Goal: Transaction & Acquisition: Purchase product/service

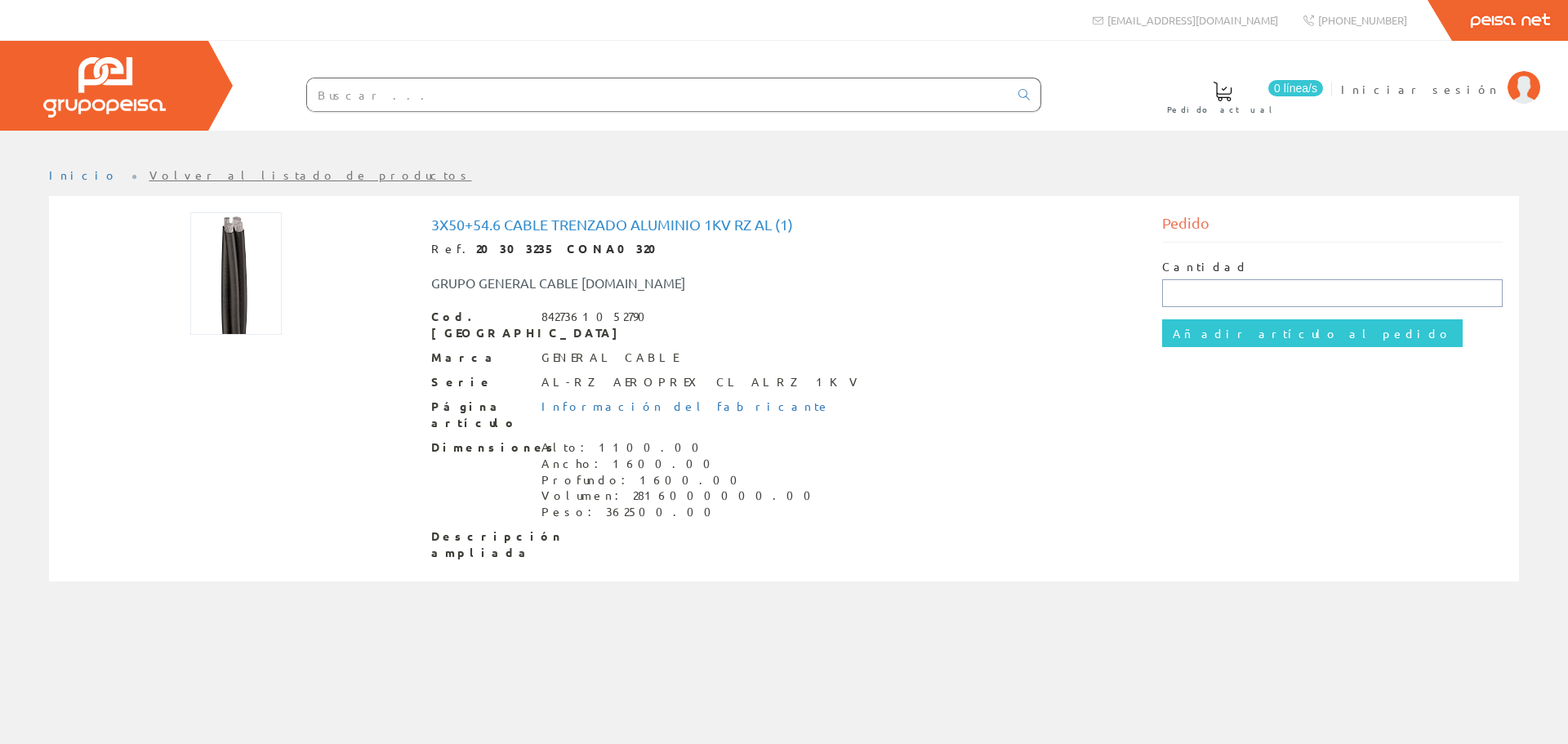
click at [1194, 294] on input "text" at bounding box center [1333, 293] width 342 height 28
type input "1"
click at [1209, 335] on input "Añadir artículo al pedido" at bounding box center [1312, 333] width 300 height 28
click at [1203, 282] on input "text" at bounding box center [1333, 293] width 342 height 28
type input "1"
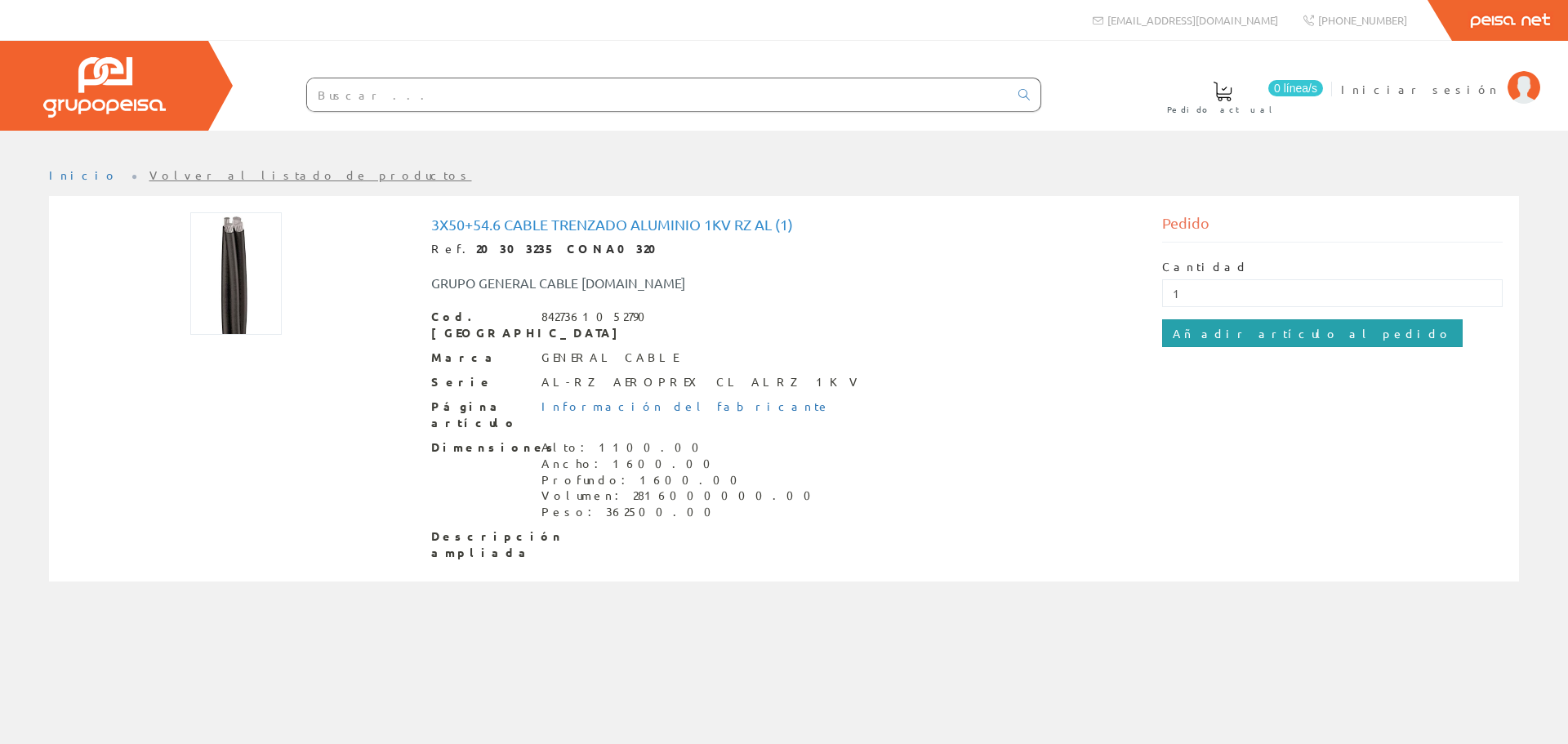
click at [1226, 336] on input "Añadir artículo al pedido" at bounding box center [1312, 333] width 300 height 28
